Goal: Task Accomplishment & Management: Use online tool/utility

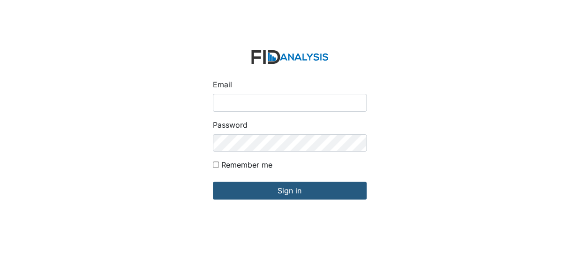
click at [253, 106] on input "Email" at bounding box center [290, 103] width 154 height 18
type input "[EMAIL_ADDRESS][DOMAIN_NAME]"
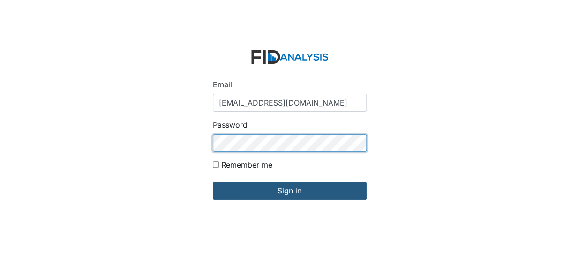
click at [213, 181] on input "Sign in" at bounding box center [290, 190] width 154 height 18
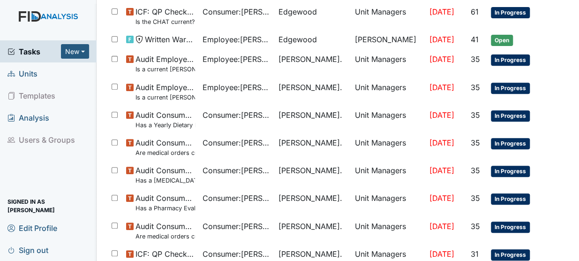
scroll to position [115, 0]
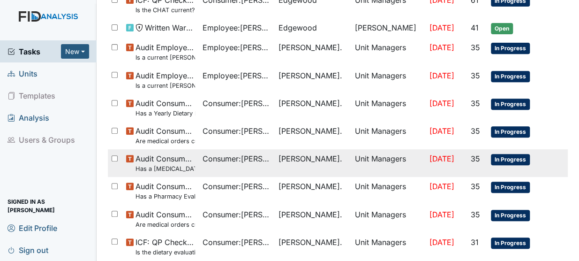
click at [173, 158] on span "Audit Consumers Charts Has a [MEDICAL_DATA] been completed for all [DEMOGRAPHIC…" at bounding box center [164, 163] width 59 height 20
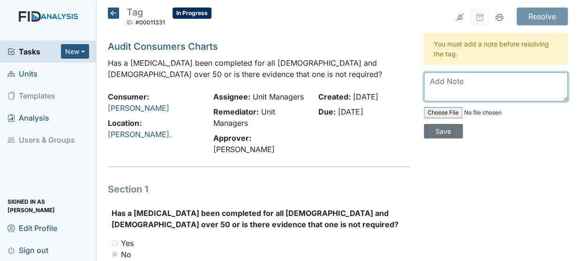
click at [446, 84] on textarea at bounding box center [496, 86] width 144 height 29
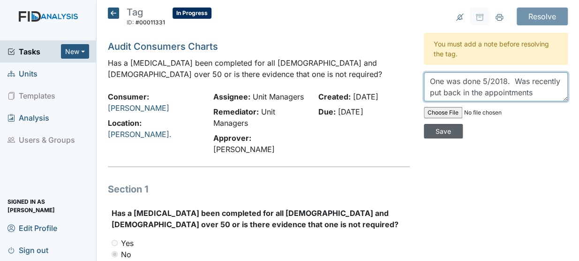
type textarea "One was done 5/2018. Was recently put back in the appointments"
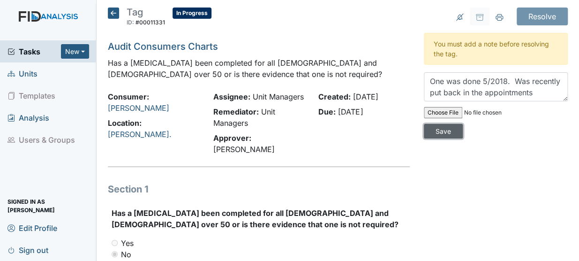
click at [430, 130] on input "Save" at bounding box center [443, 131] width 39 height 15
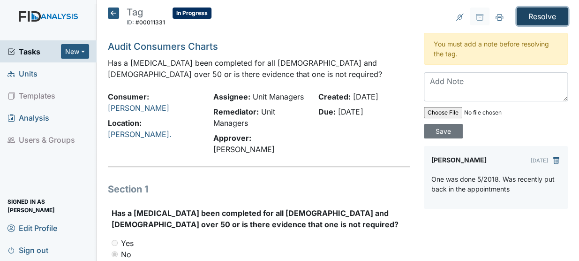
click at [547, 16] on input "Resolve" at bounding box center [541, 16] width 51 height 18
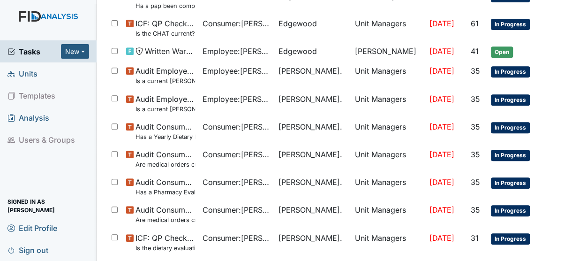
scroll to position [131, 0]
